Goal: Contribute content: Contribute content

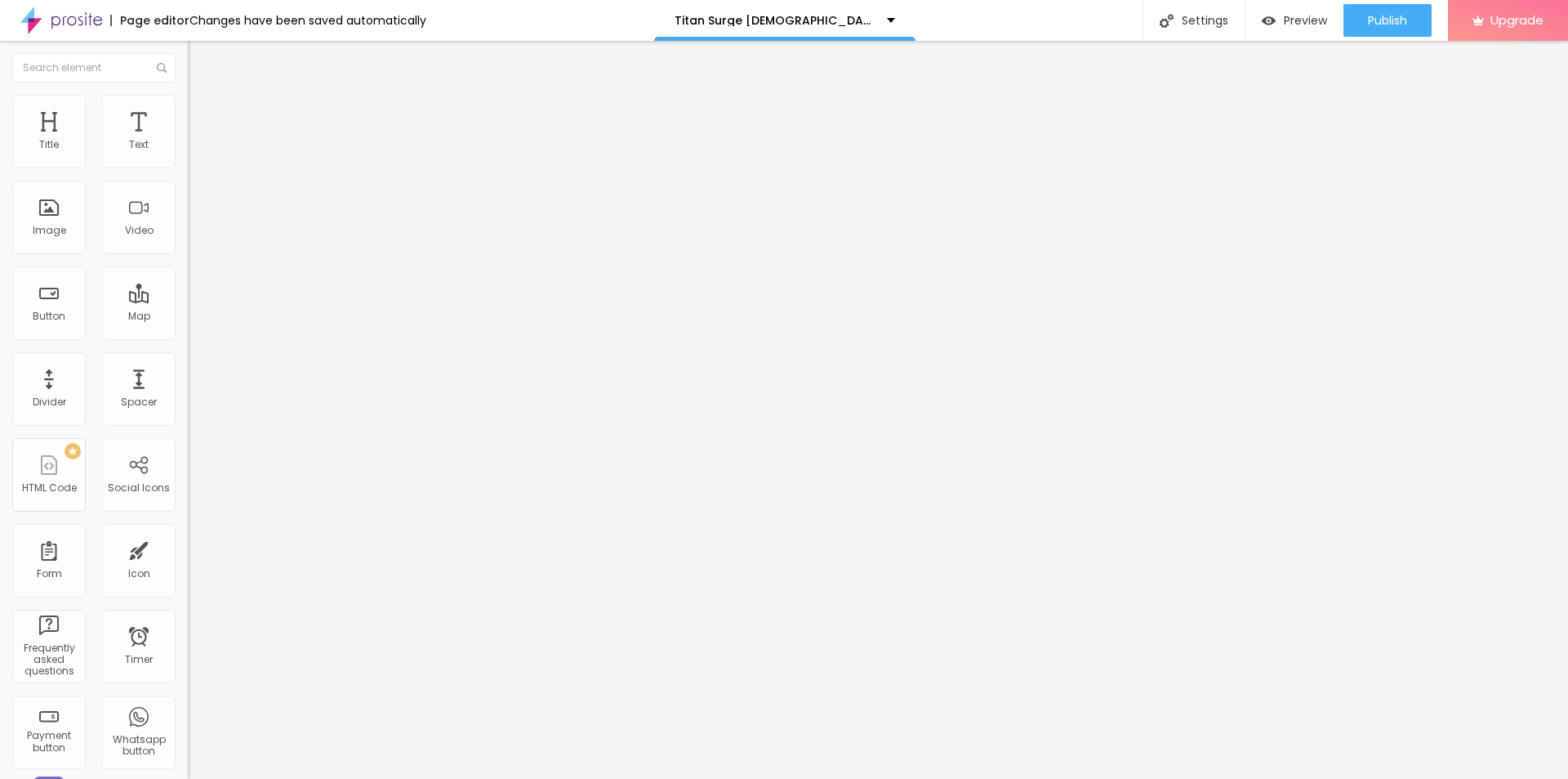
click at [188, 141] on span "Add image" at bounding box center [221, 134] width 67 height 14
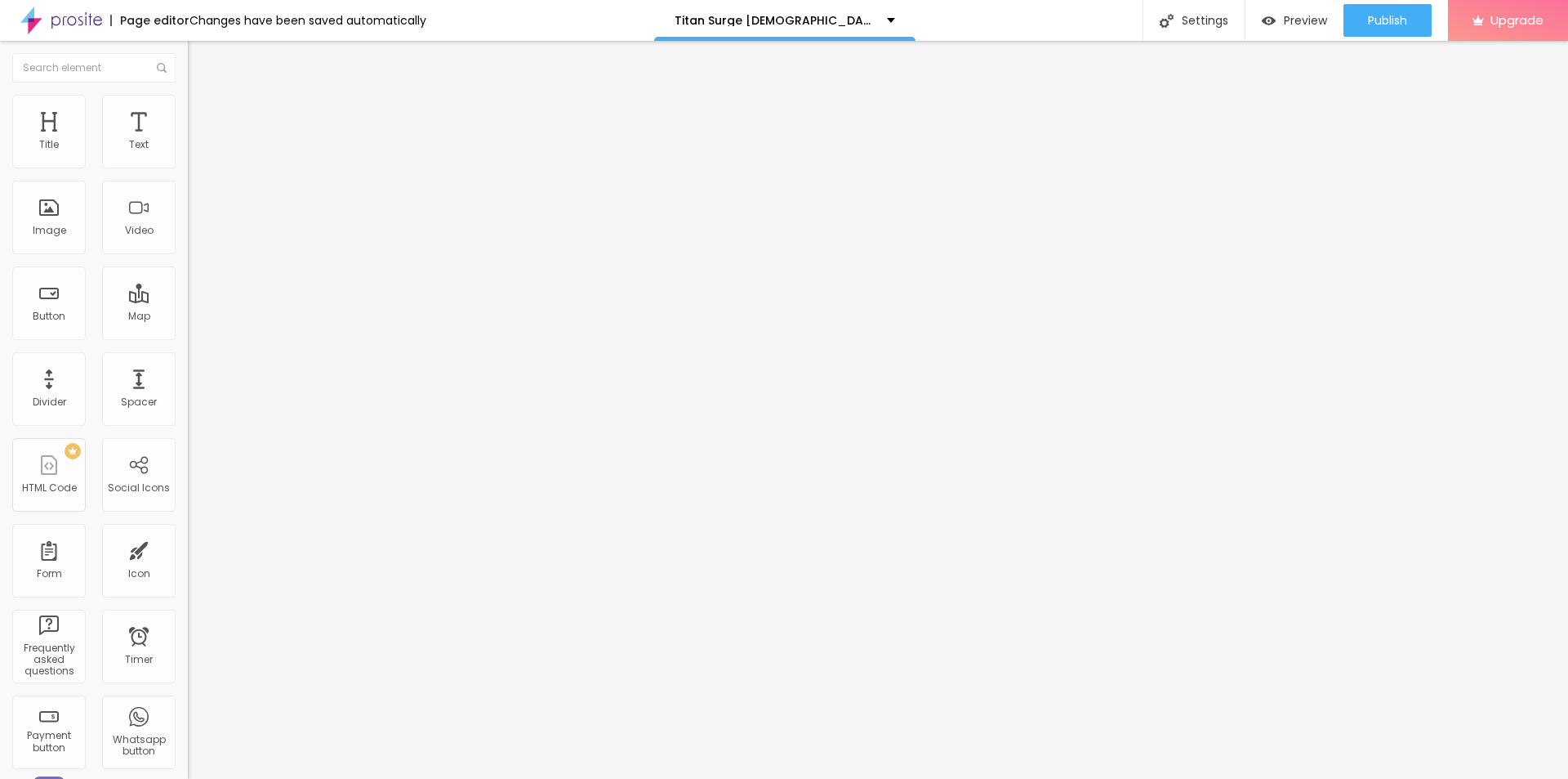
click at [188, 165] on input "text" at bounding box center [285, 156] width 196 height 17
paste input "Titan Surge [DEMOGRAPHIC_DATA][MEDICAL_DATA]"
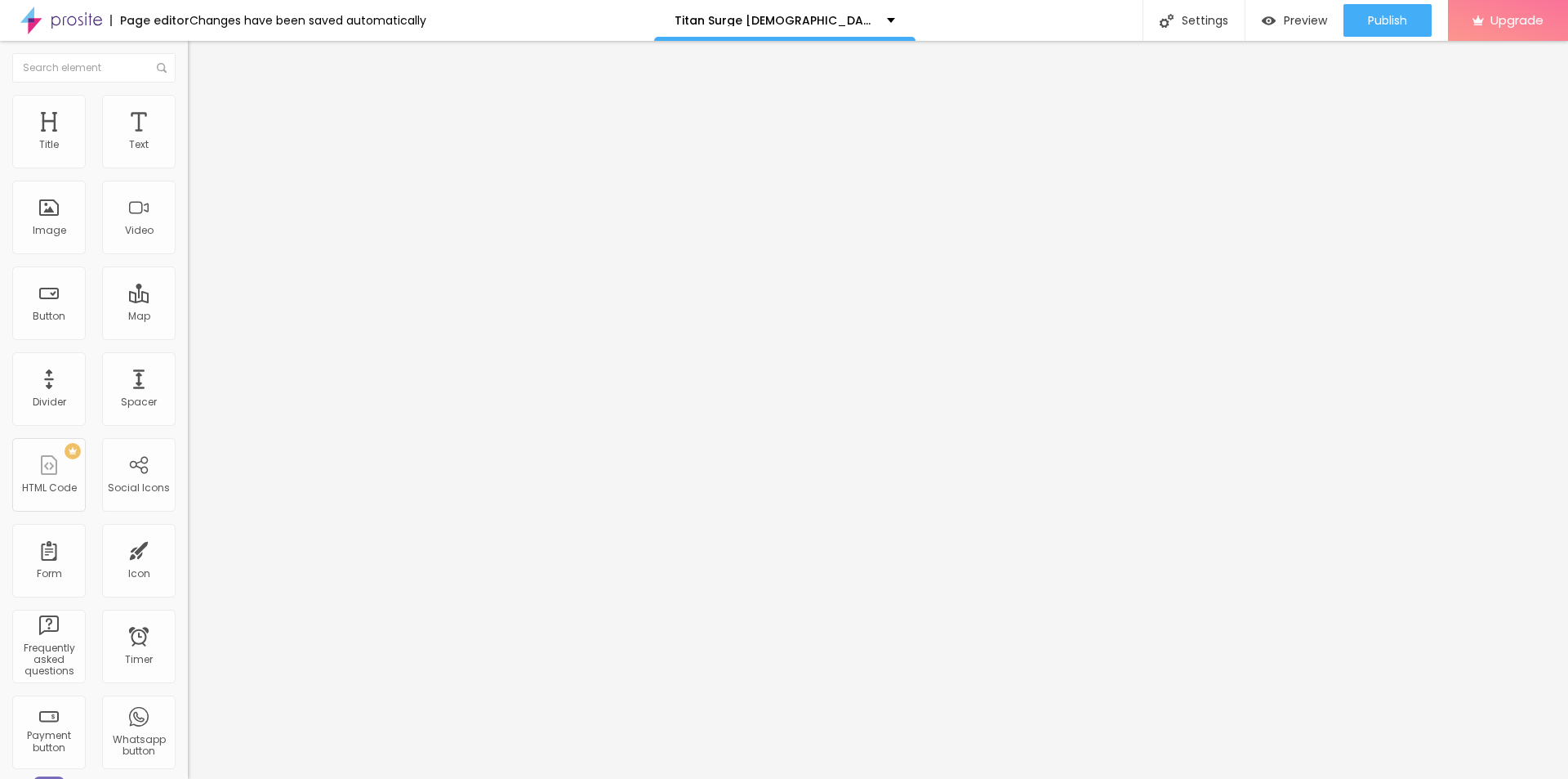
type input "Titan Surge [DEMOGRAPHIC_DATA][MEDICAL_DATA]"
click at [188, 335] on input "https://" at bounding box center [285, 326] width 196 height 17
paste input "[DOMAIN_NAME][URL][DEMOGRAPHIC_DATA][MEDICAL_DATA]"
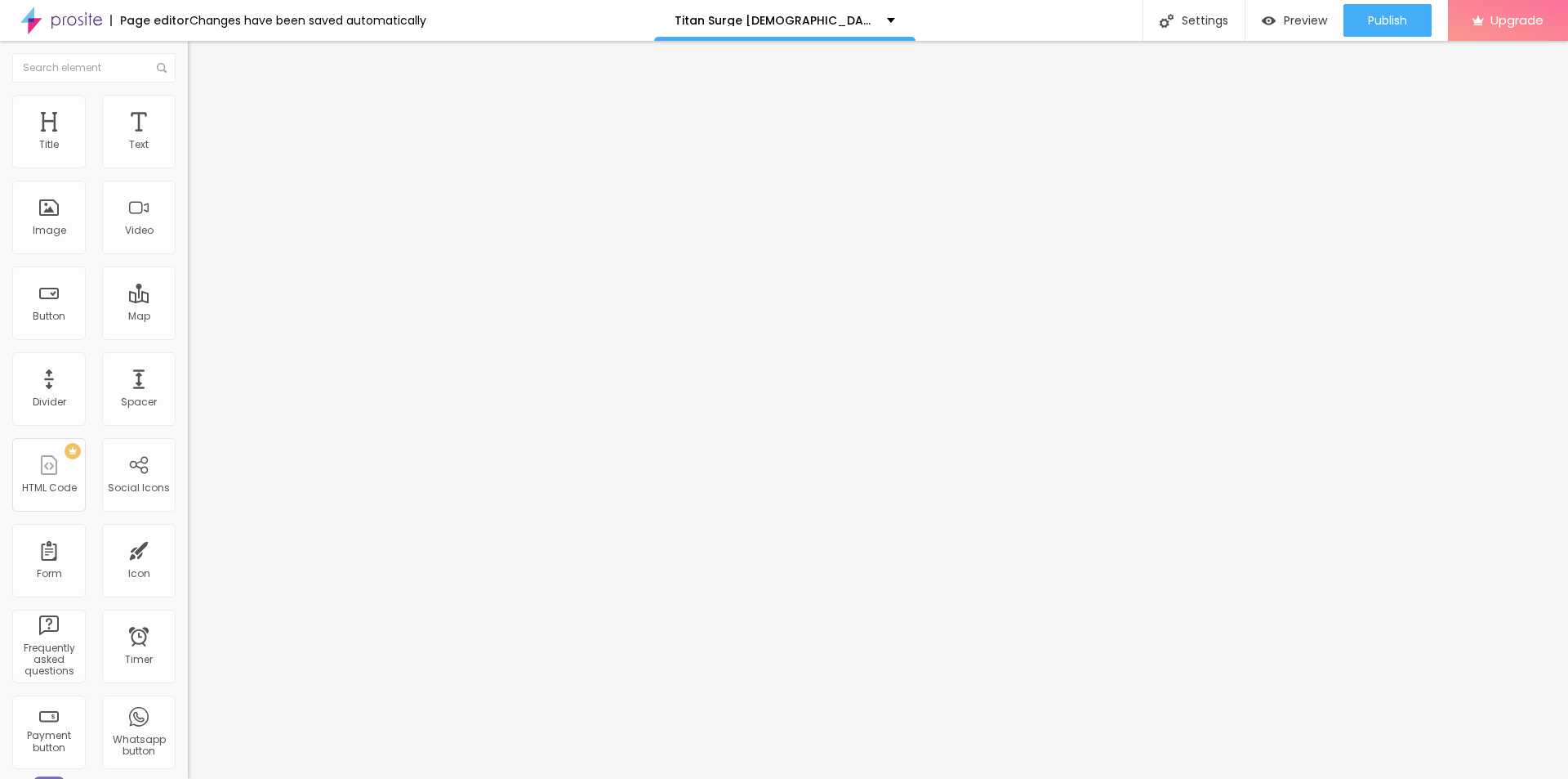
type input "[URL][DOMAIN_NAME][DEMOGRAPHIC_DATA][MEDICAL_DATA]"
click at [202, 109] on span "Style" at bounding box center [214, 106] width 23 height 14
drag, startPoint x: 176, startPoint y: 175, endPoint x: 154, endPoint y: 174, distance: 22.0
click at [188, 174] on div "Size 100 px % 0 Border radius Shadow DISABLED Reset to default" at bounding box center [281, 290] width 188 height 327
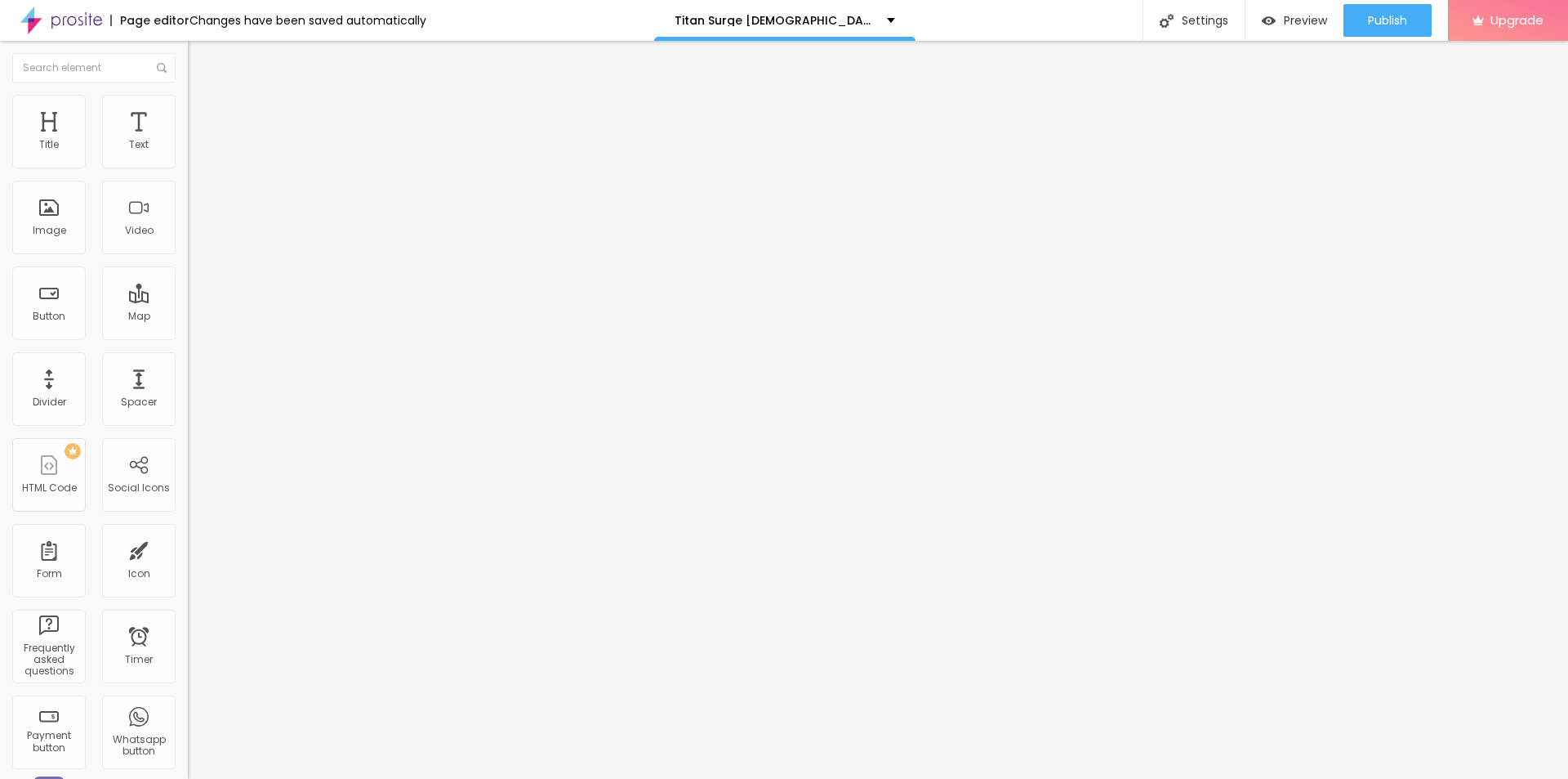
type input "95"
type input "90"
type input "85"
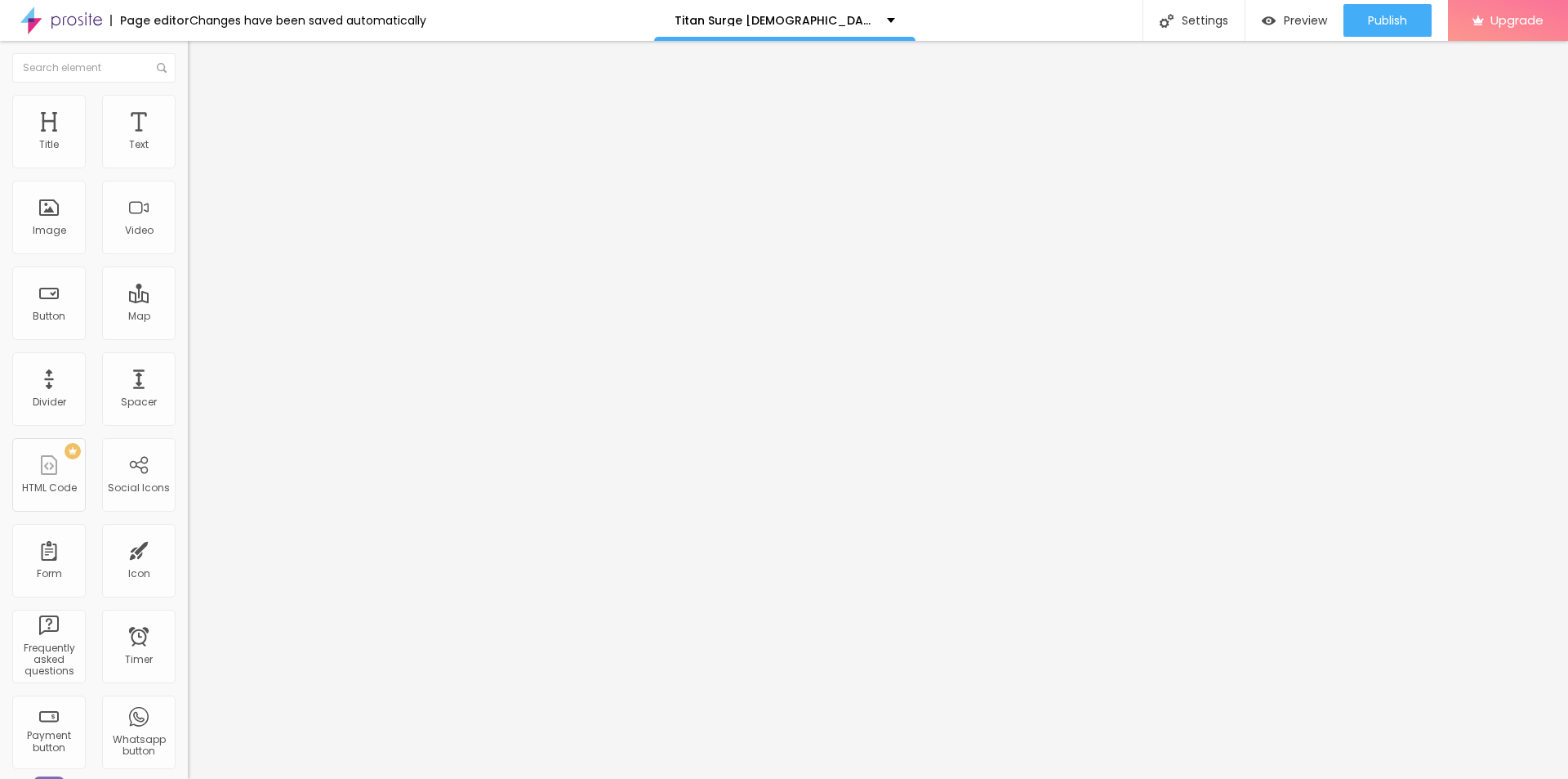
type input "85"
type input "80"
type input "75"
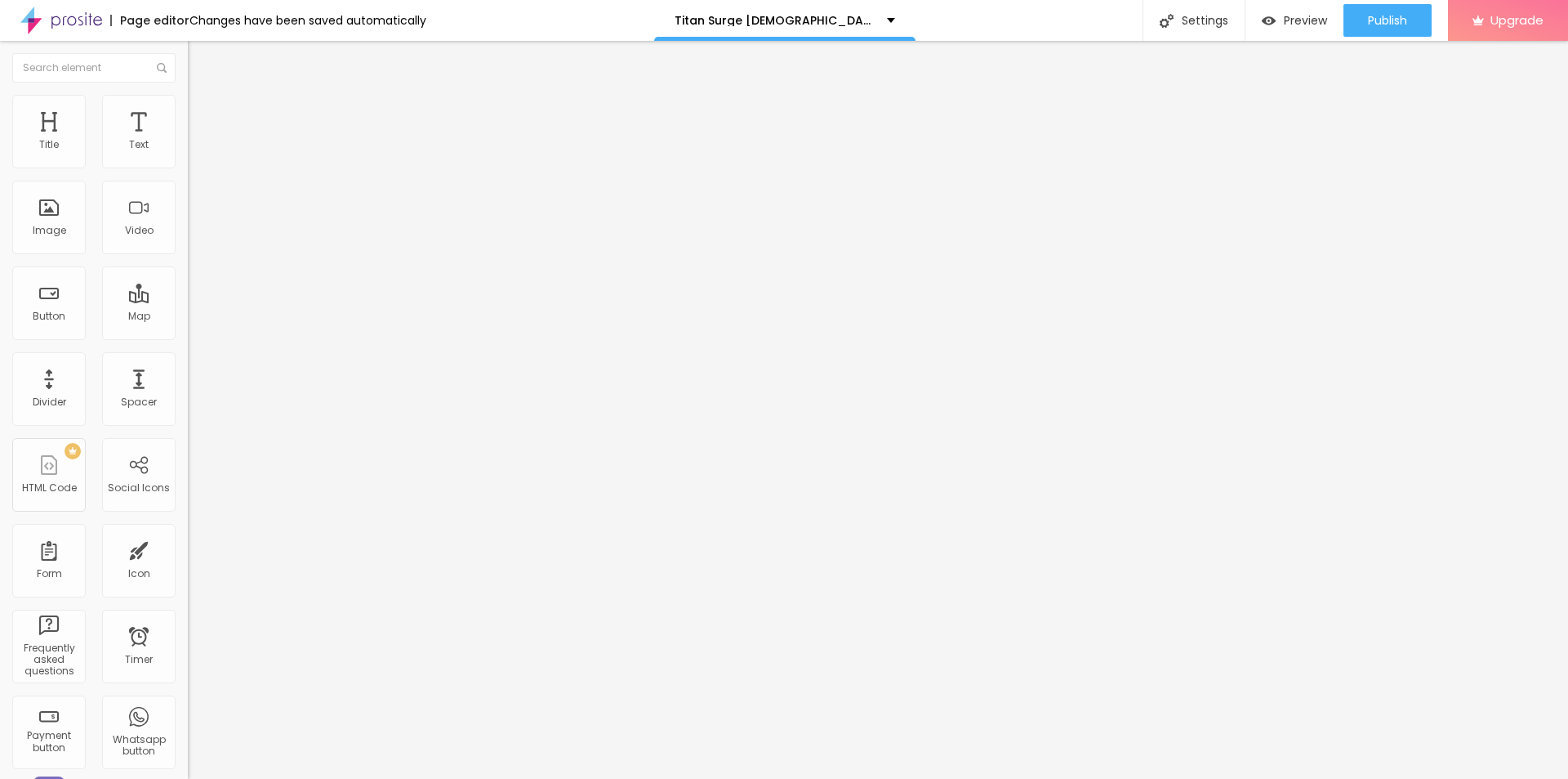
type input "70"
drag, startPoint x: 168, startPoint y: 172, endPoint x: 117, endPoint y: 172, distance: 51.0
type input "70"
click at [188, 167] on input "range" at bounding box center [240, 160] width 106 height 13
click at [188, 241] on button "button" at bounding box center [198, 234] width 22 height 18
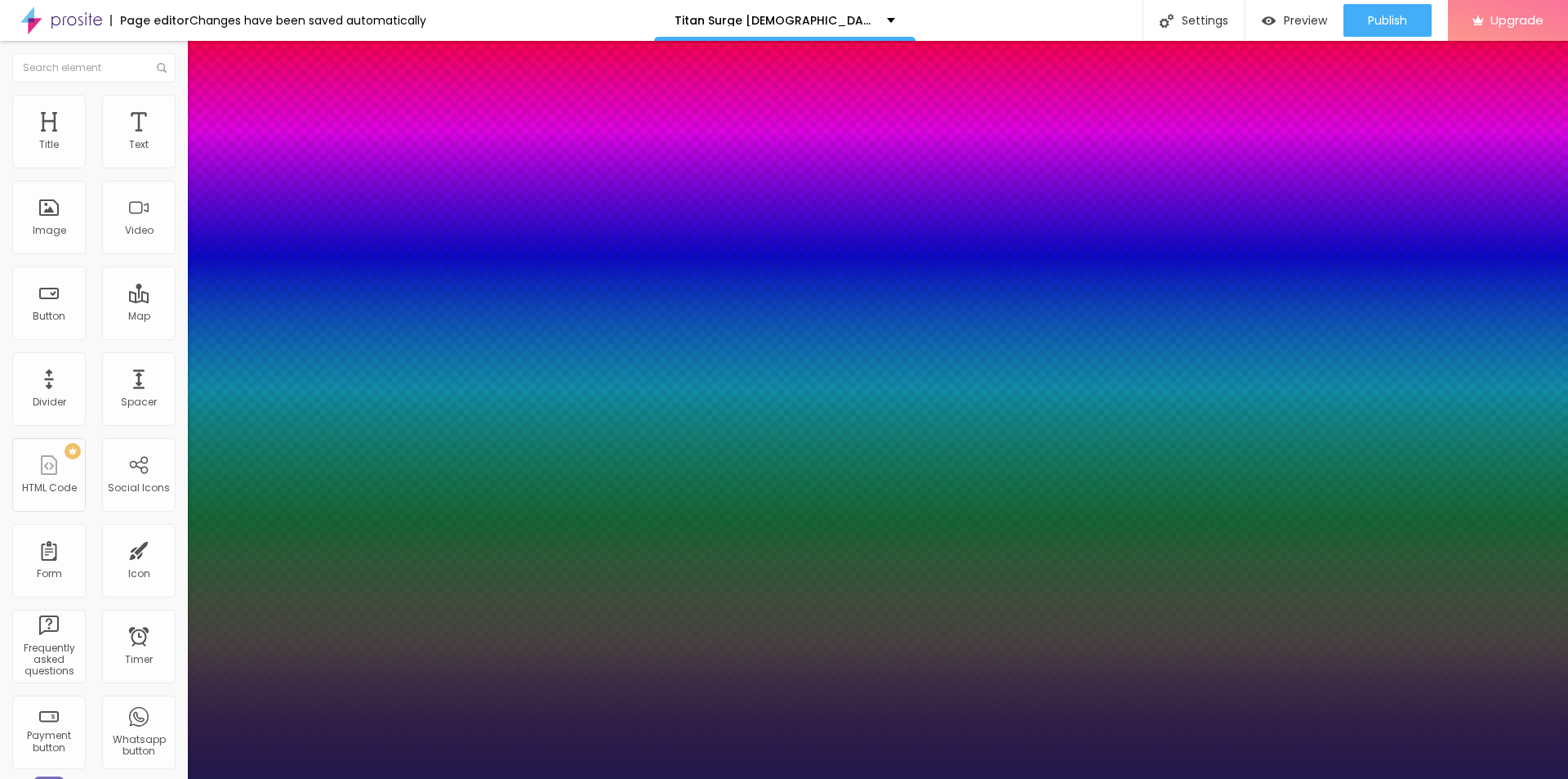
type input "23"
type input "1"
type input "26"
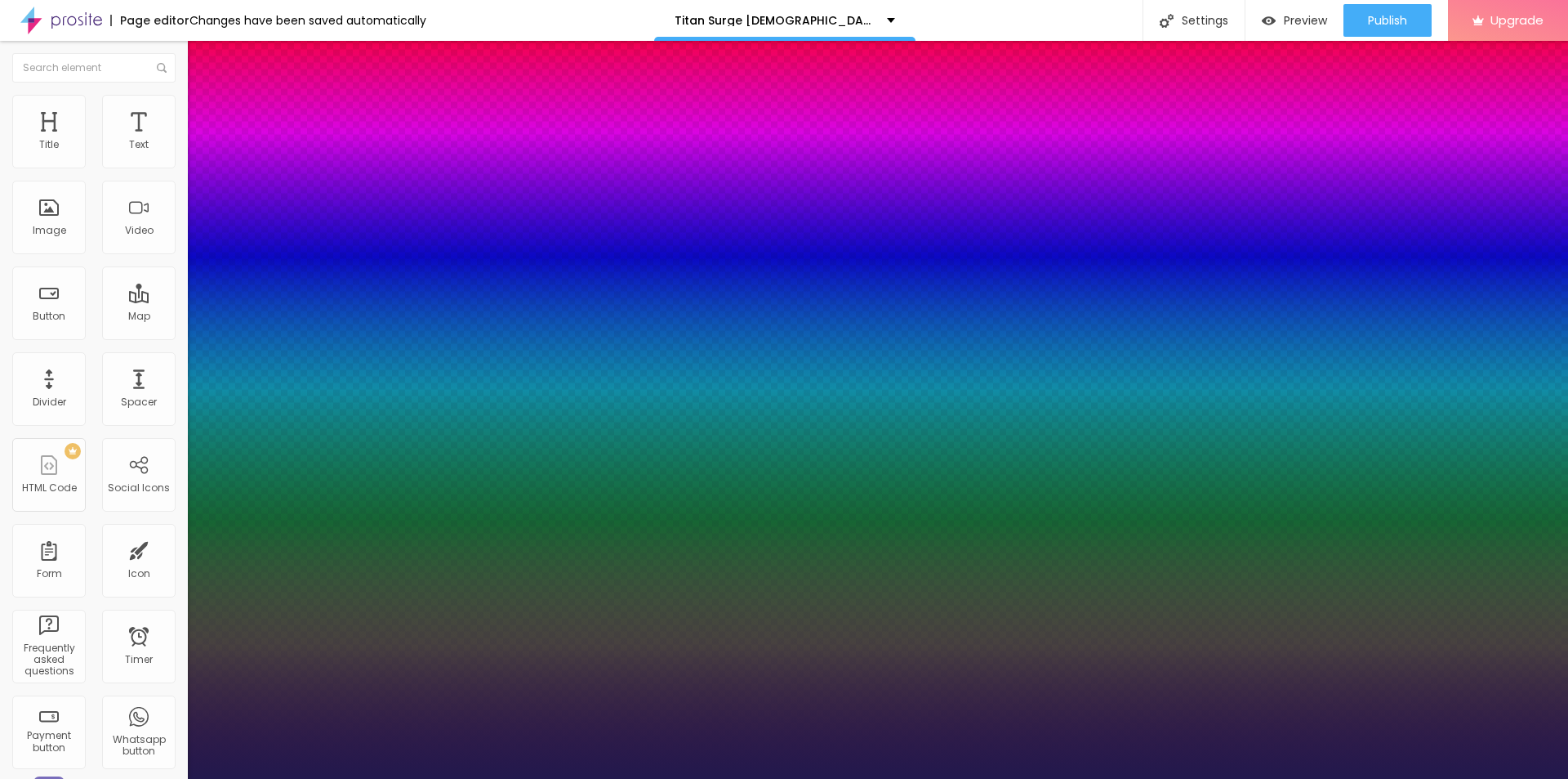
type input "1"
type input "27"
type input "1"
type input "28"
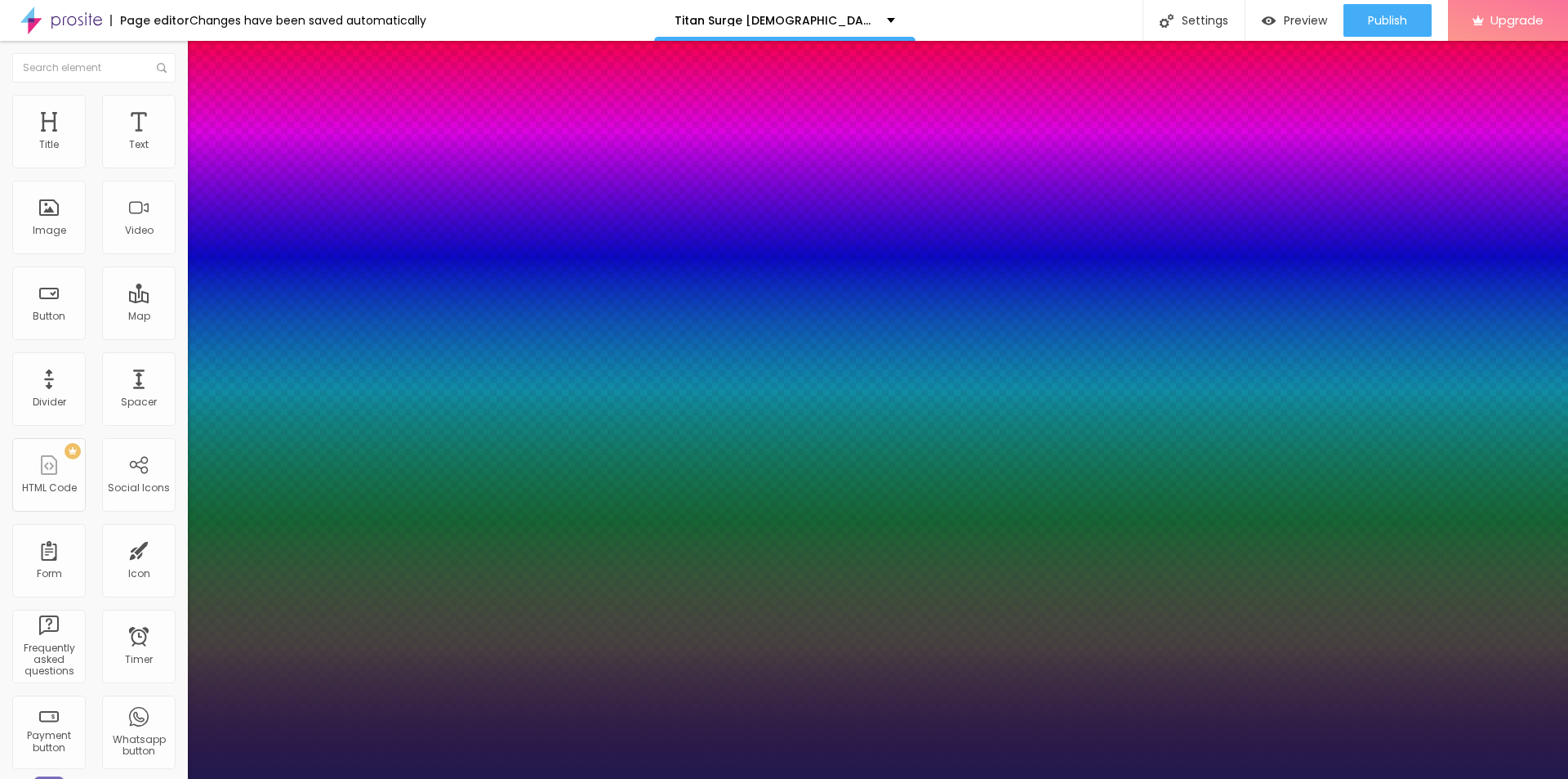
type input "28"
type input "1"
type input "29"
type input "1"
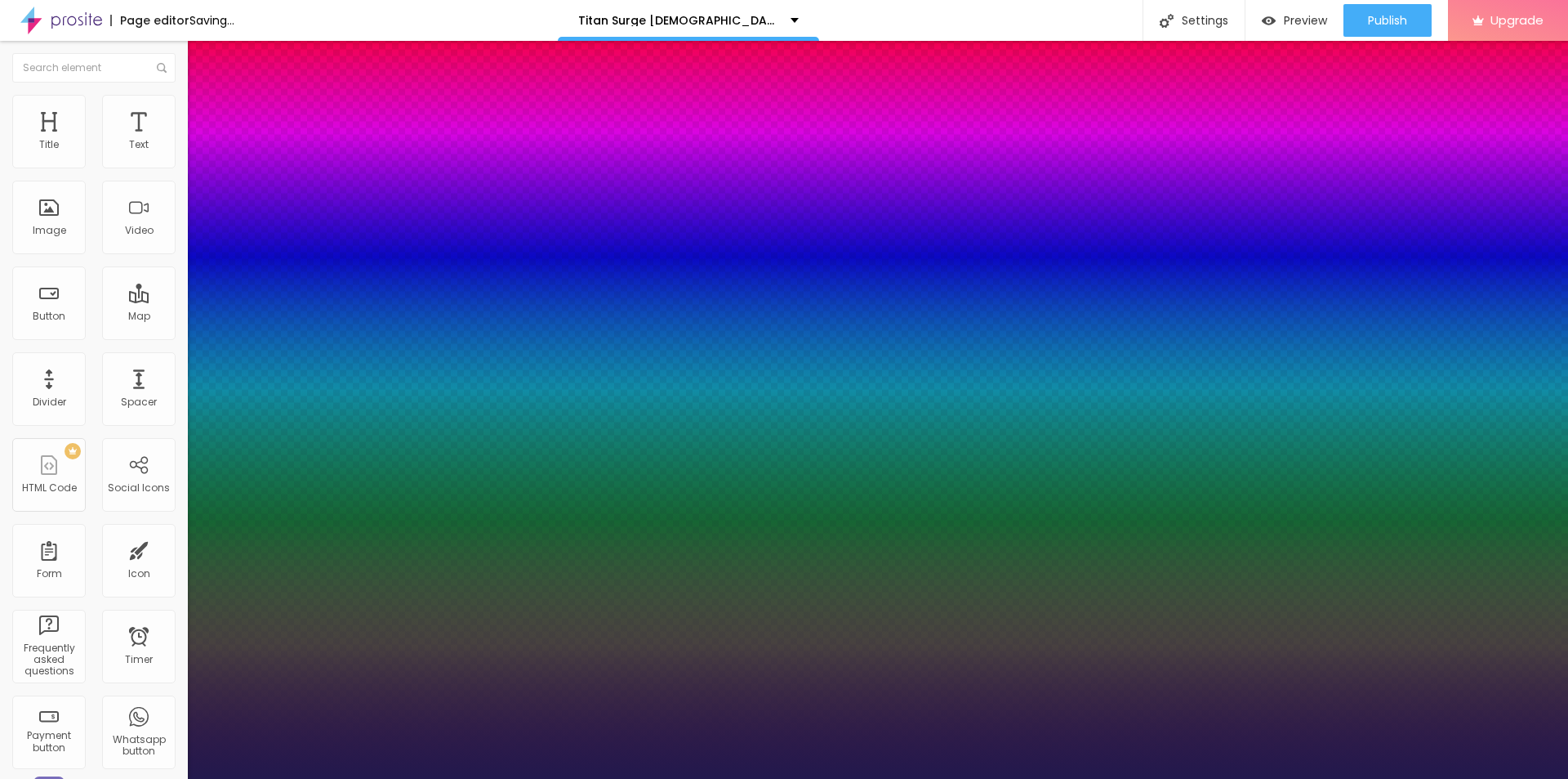
type input "28"
type input "1"
drag, startPoint x: 221, startPoint y: 459, endPoint x: 236, endPoint y: 462, distance: 15.3
type input "28"
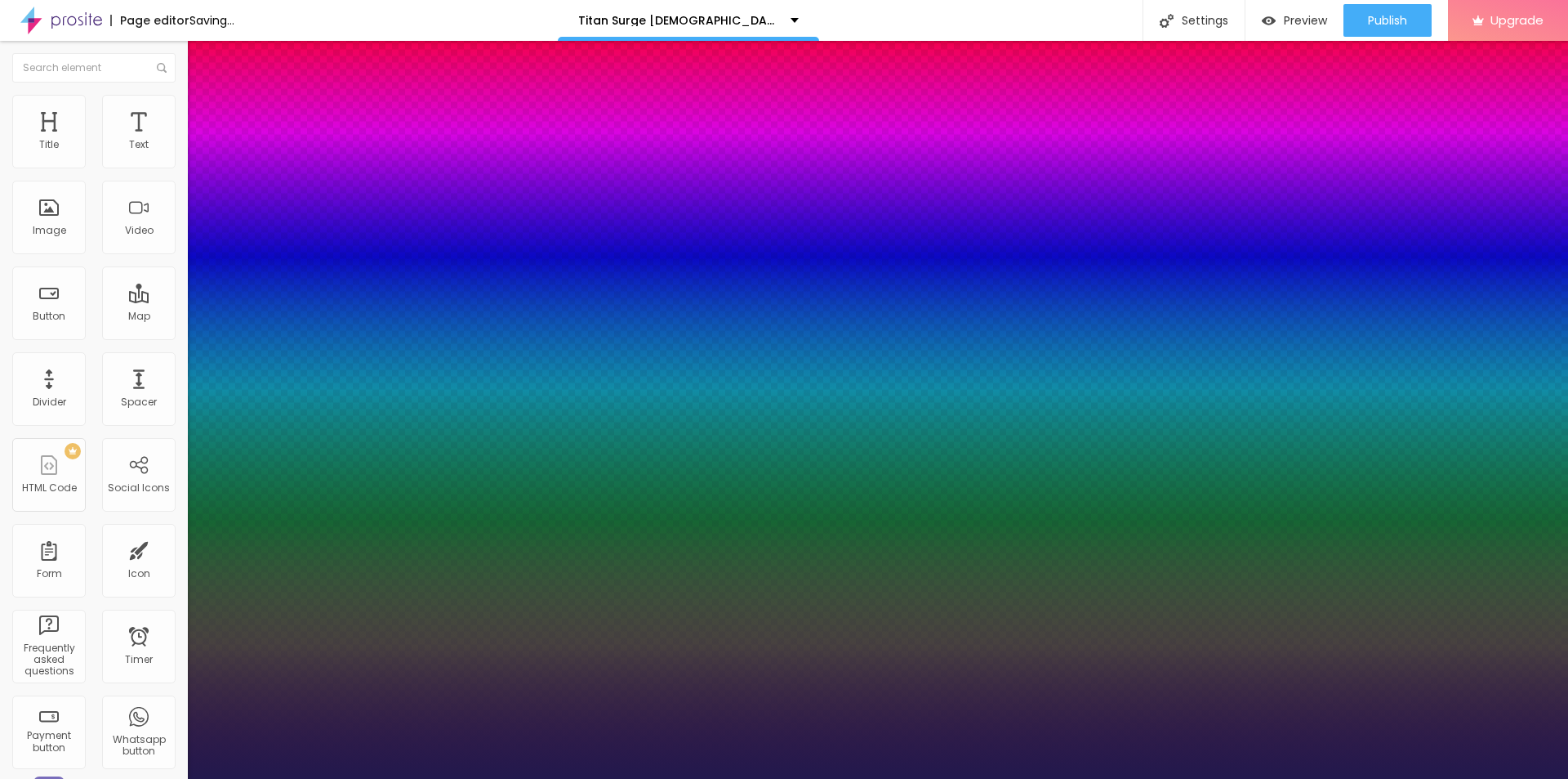
type input "1"
click at [719, 778] on div at bounding box center [784, 779] width 1568 height 0
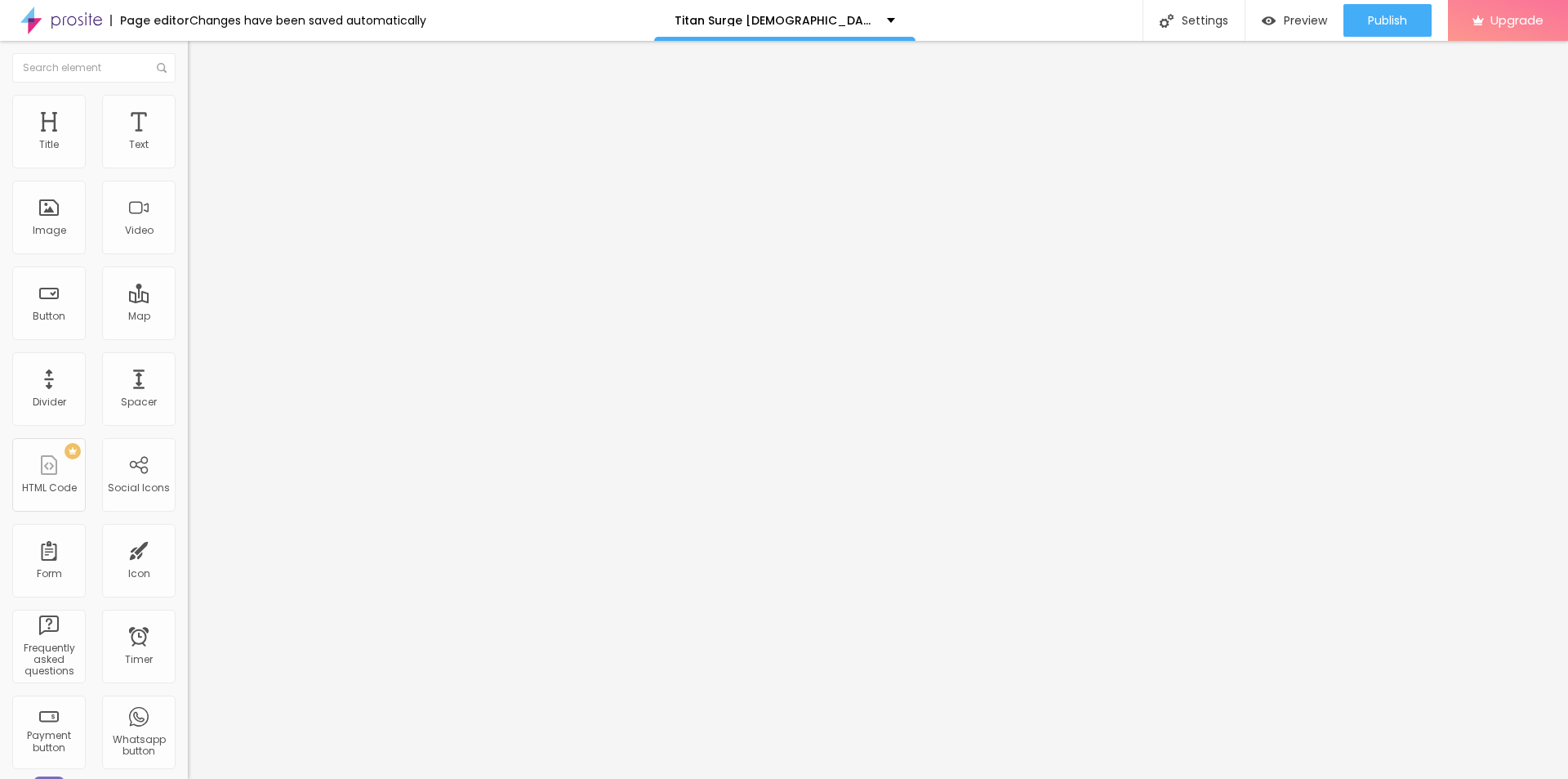
click at [188, 156] on button "button" at bounding box center [198, 149] width 22 height 18
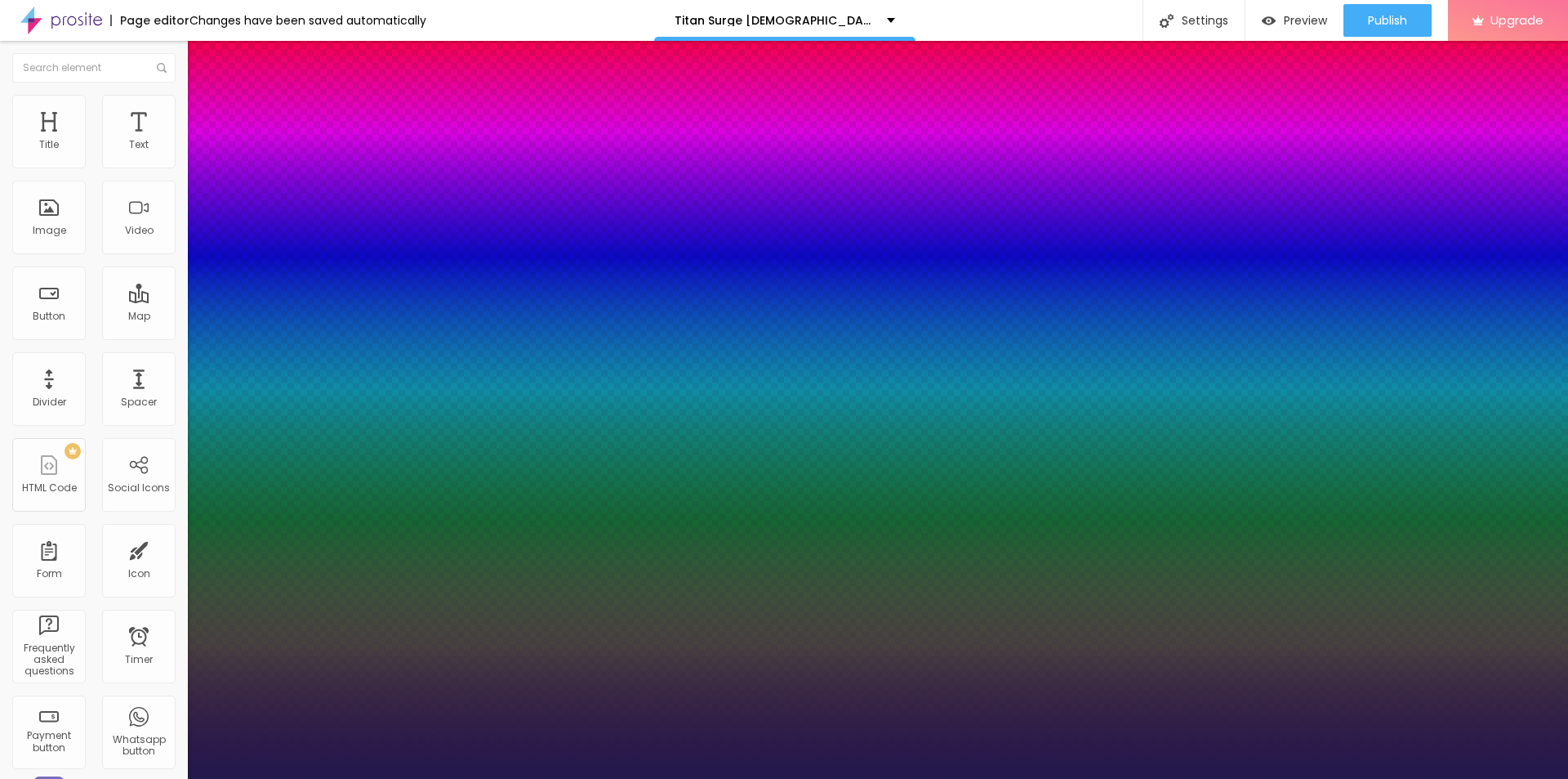
type input "1"
click at [42, 778] on div at bounding box center [784, 779] width 1568 height 0
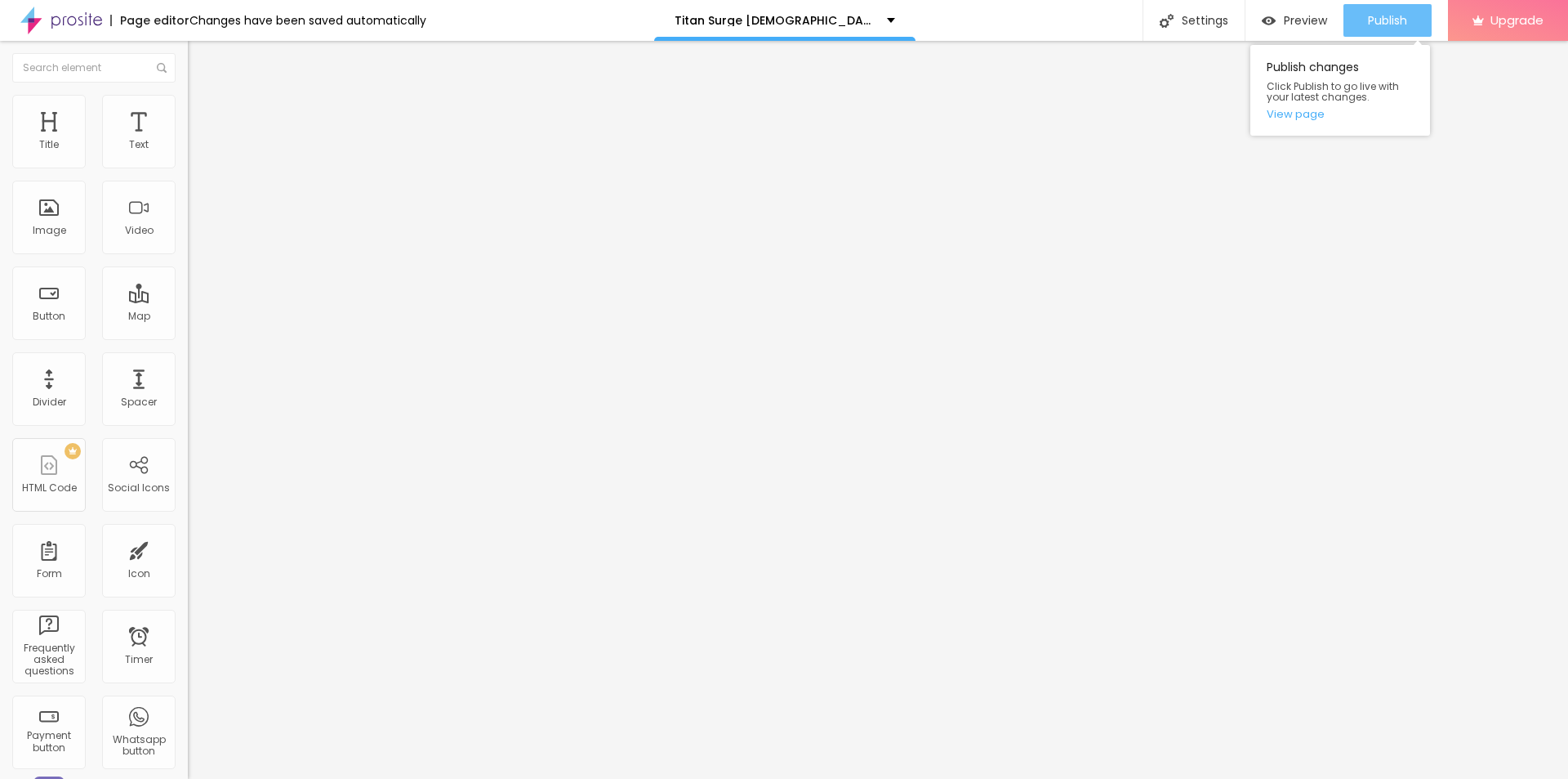
click at [1393, 18] on span "Publish" at bounding box center [1387, 20] width 39 height 13
click at [1392, 24] on span "Publish" at bounding box center [1387, 20] width 39 height 13
click at [1297, 111] on link "View page" at bounding box center [1339, 113] width 147 height 11
